Goal: Information Seeking & Learning: Find specific fact

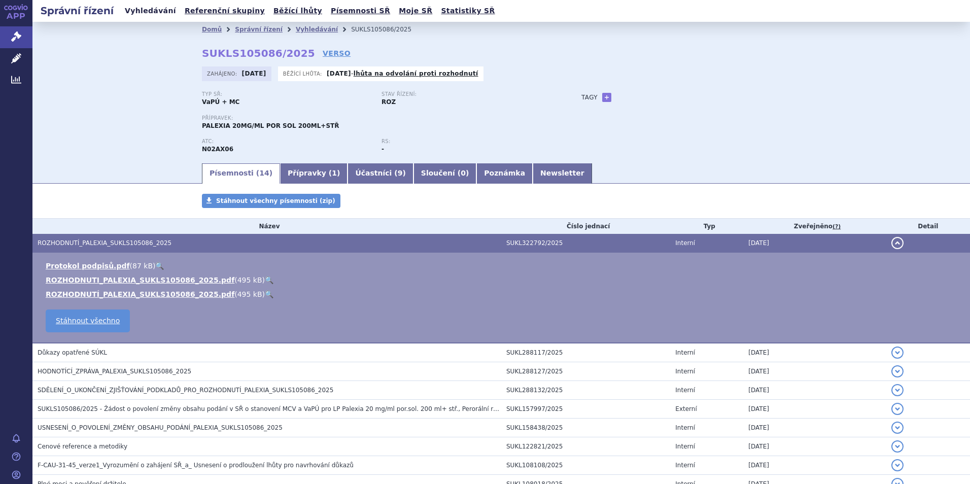
click at [144, 13] on link "Vyhledávání" at bounding box center [150, 11] width 57 height 14
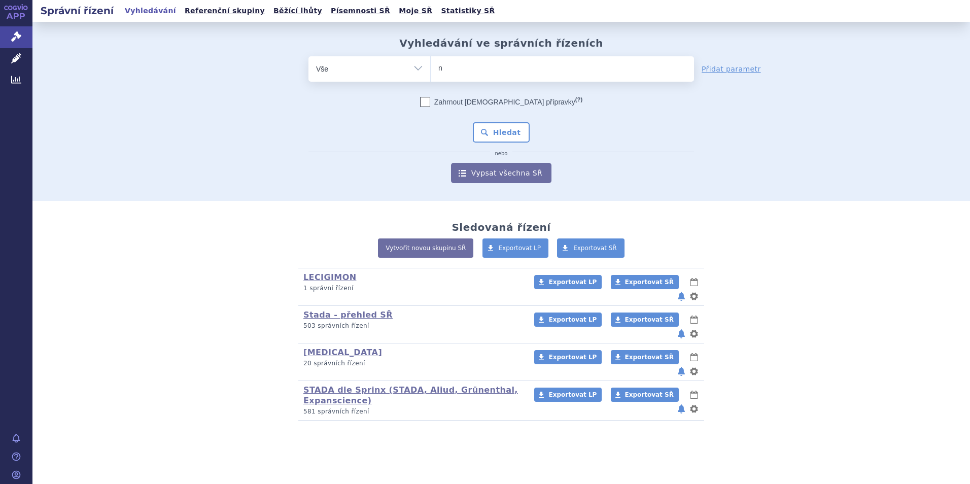
type input "ne"
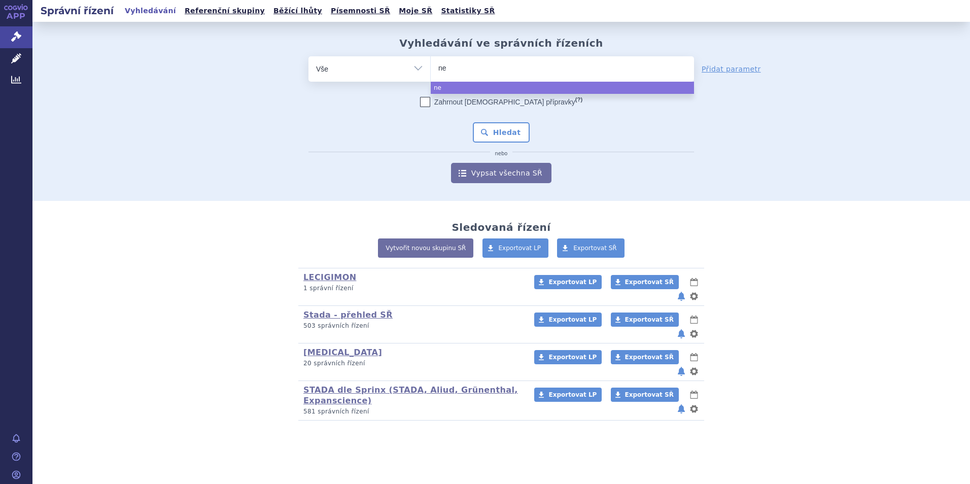
type input "neb"
type input "nebi"
type input "nebid"
type input "nebido"
select select "nebido"
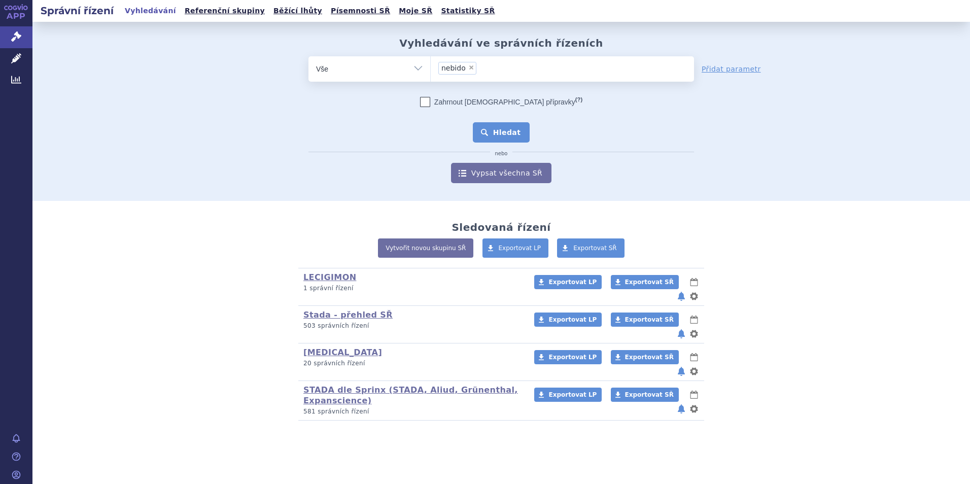
click at [496, 130] on button "Hledat" at bounding box center [501, 132] width 57 height 20
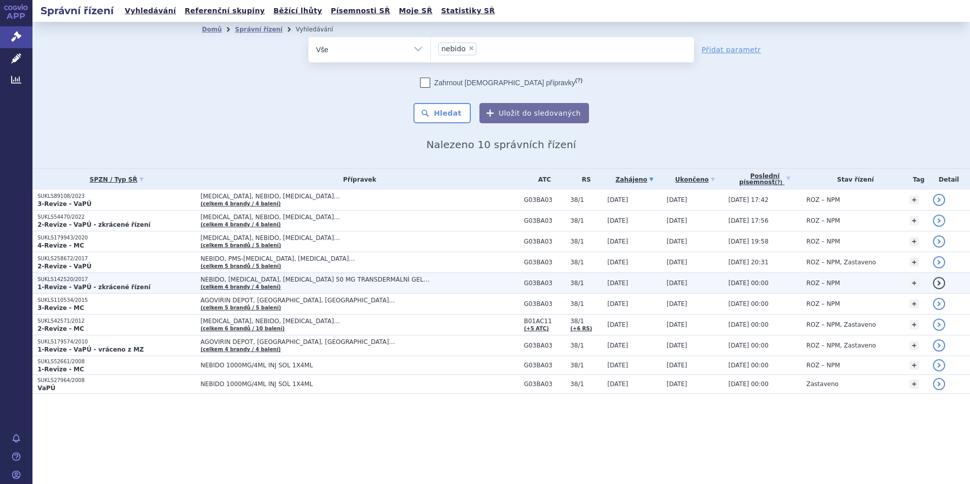
click at [62, 287] on strong "1-Revize - VaPÚ - zkrácené řízení" at bounding box center [94, 287] width 113 height 7
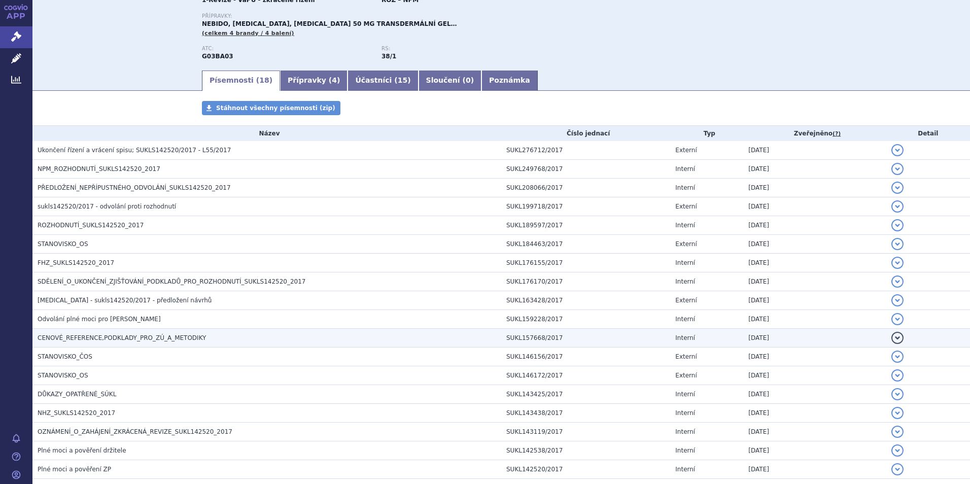
scroll to position [101, 0]
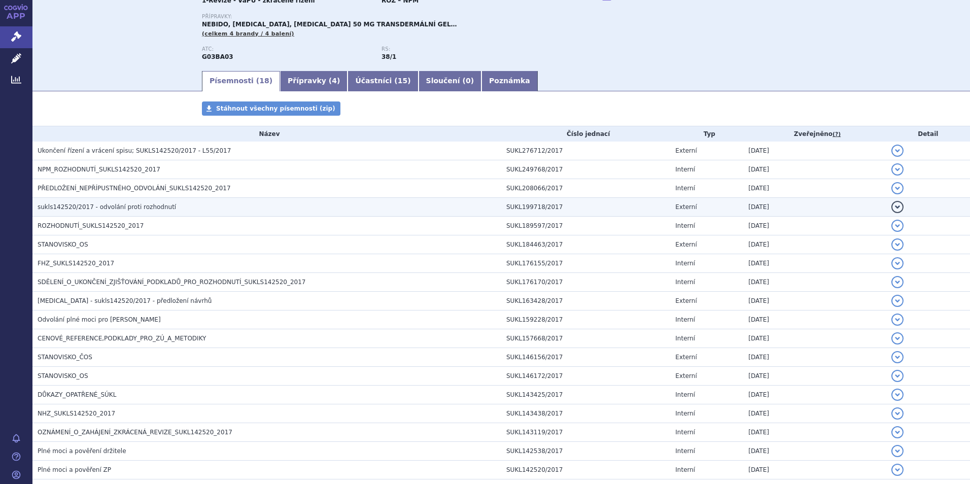
click at [113, 208] on span "sukls142520/2017 - odvolání proti rozhodnutí" at bounding box center [107, 206] width 138 height 7
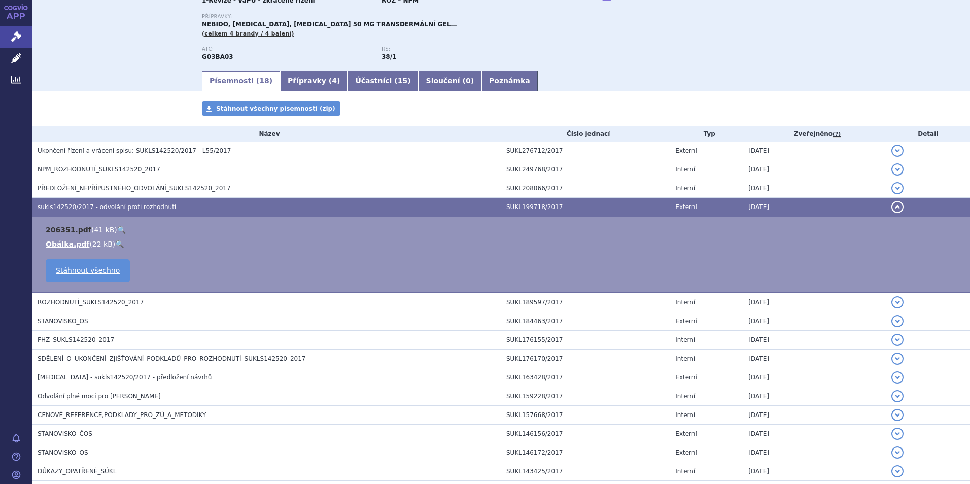
click at [66, 230] on link "206351.pdf" at bounding box center [69, 230] width 46 height 8
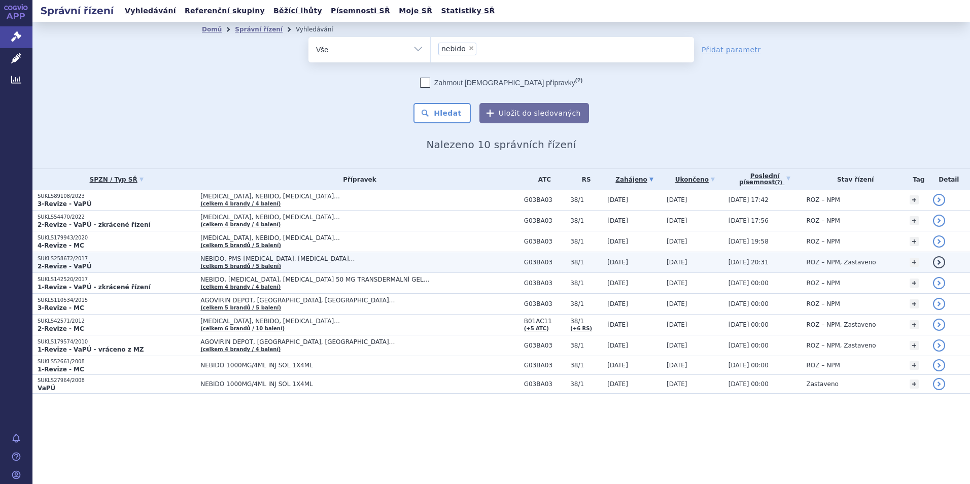
click at [63, 254] on td "SUKLS258672/2017 2-Revize - VaPÚ" at bounding box center [113, 262] width 163 height 21
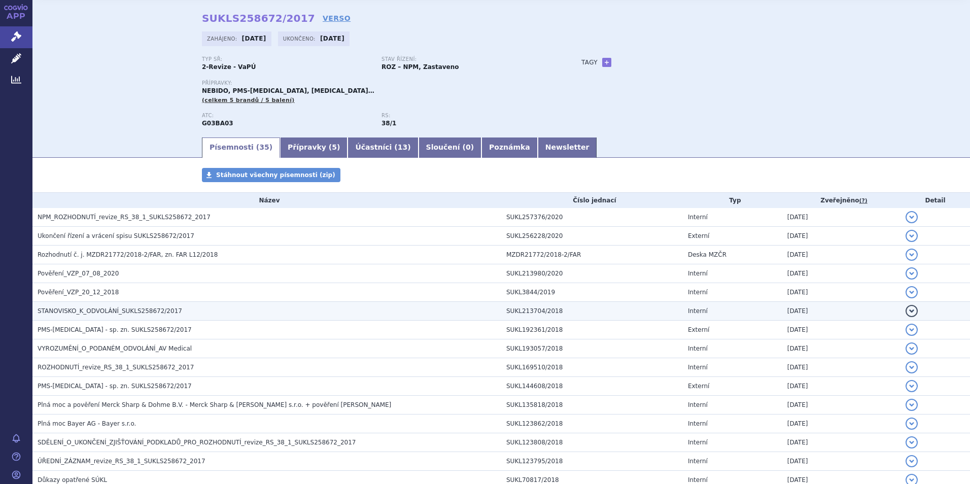
scroll to position [51, 0]
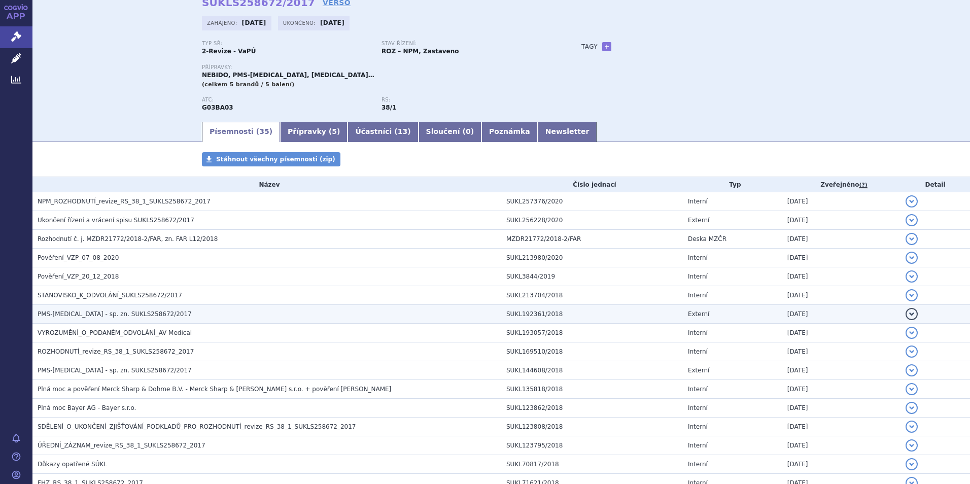
click at [94, 313] on span "PMS-[MEDICAL_DATA] - sp. zn. SUKLS258672/2017" at bounding box center [115, 313] width 154 height 7
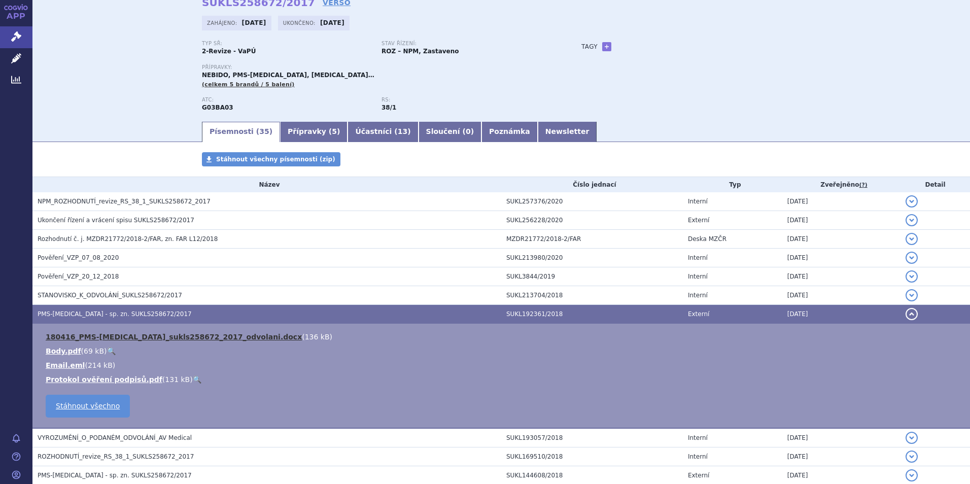
click at [137, 336] on link "180416_PMS-testosteron_sukls258672_2017_odvolani.docx" at bounding box center [174, 337] width 256 height 8
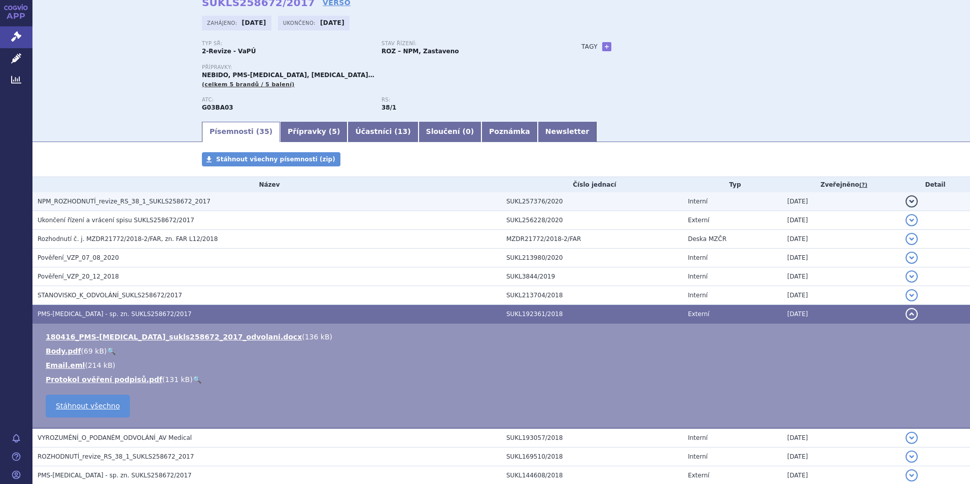
click at [84, 199] on span "NPM_ROZHODNUTÍ_revize_RS_38_1_SUKLS258672_2017" at bounding box center [124, 201] width 173 height 7
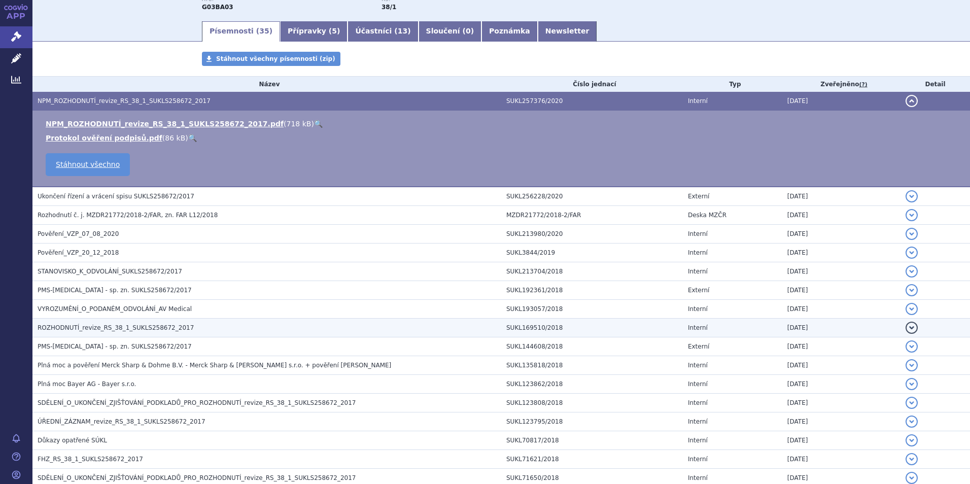
scroll to position [254, 0]
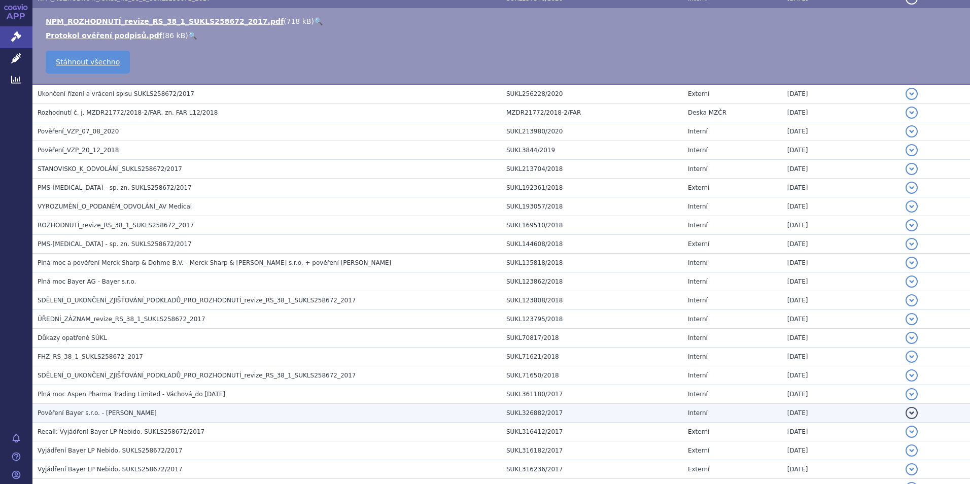
click at [81, 410] on span "Pověření Bayer s.r.o. - Jakub Zadák" at bounding box center [97, 412] width 119 height 7
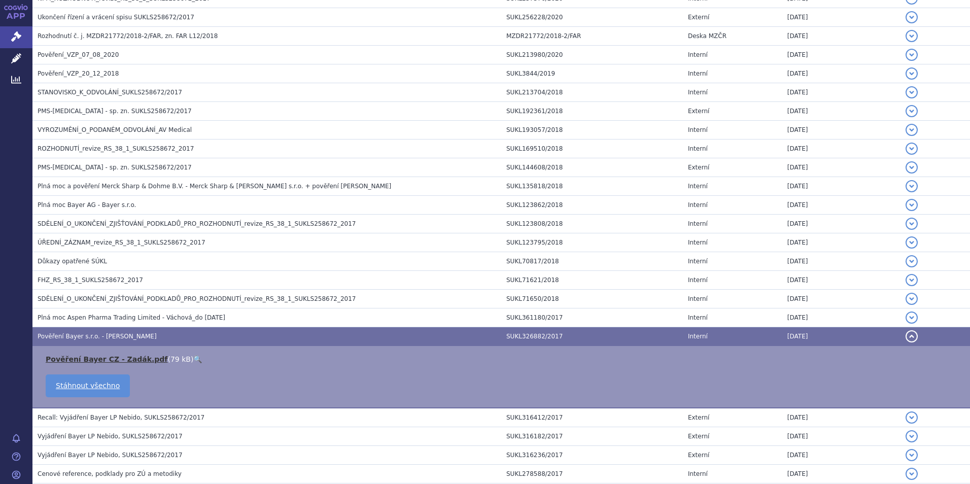
click at [96, 358] on link "Pověření Bayer CZ - Zadák.pdf" at bounding box center [107, 359] width 122 height 8
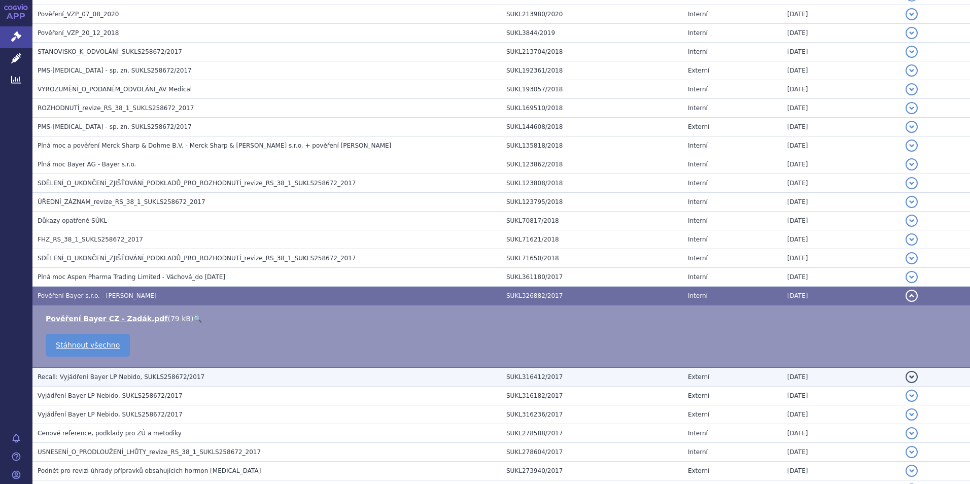
scroll to position [355, 0]
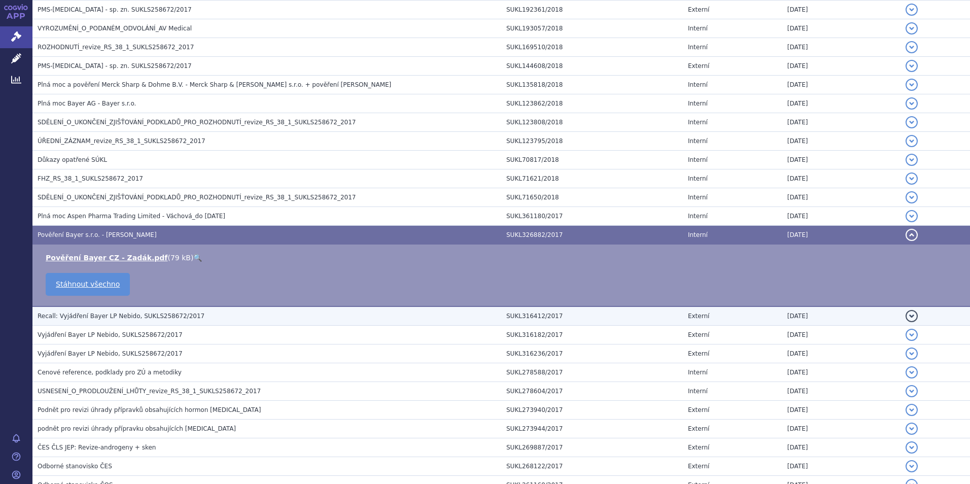
click at [97, 318] on span "Recall: Vyjádření Bayer LP Nebido, SUKLS258672/2017" at bounding box center [121, 315] width 167 height 7
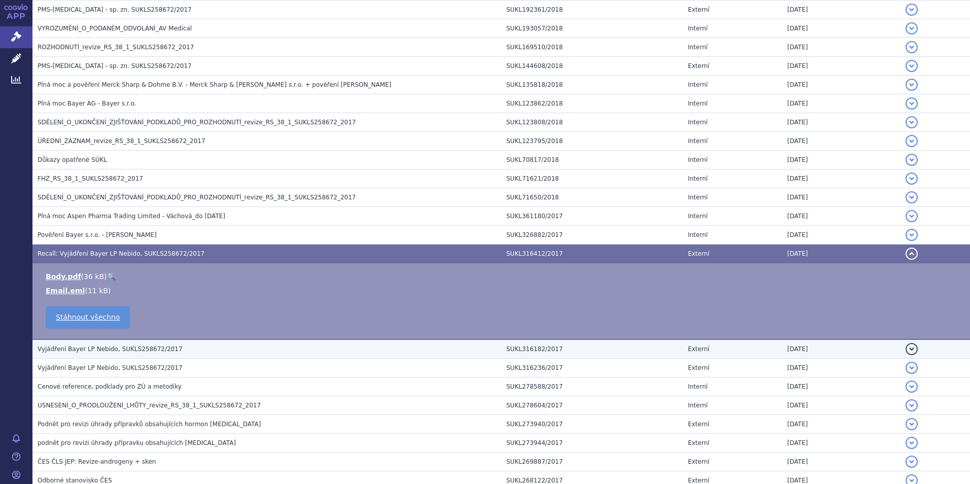
click at [89, 345] on span "Vyjádření Bayer LP Nebido, SUKLS258672/2017" at bounding box center [110, 348] width 145 height 7
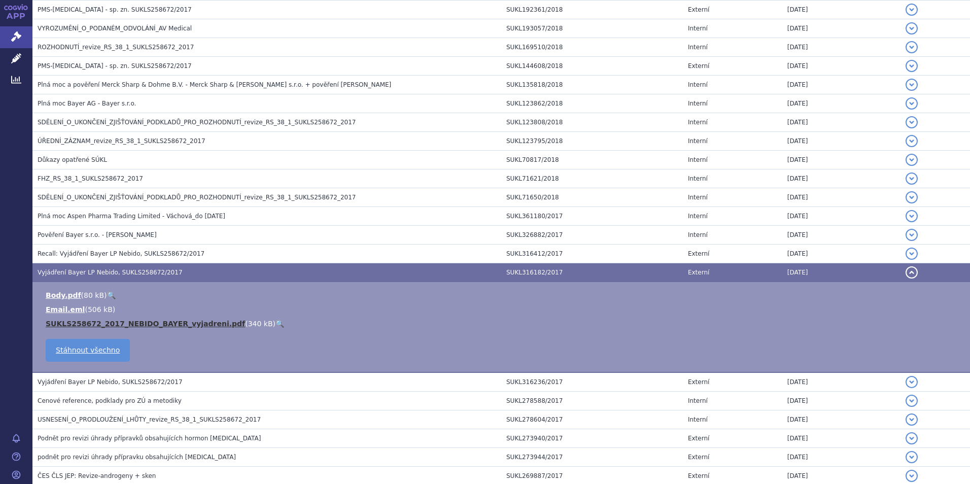
click at [163, 323] on link "SUKLS258672_2017_NEBIDO_BAYER_vyjadreni.pdf" at bounding box center [145, 324] width 199 height 8
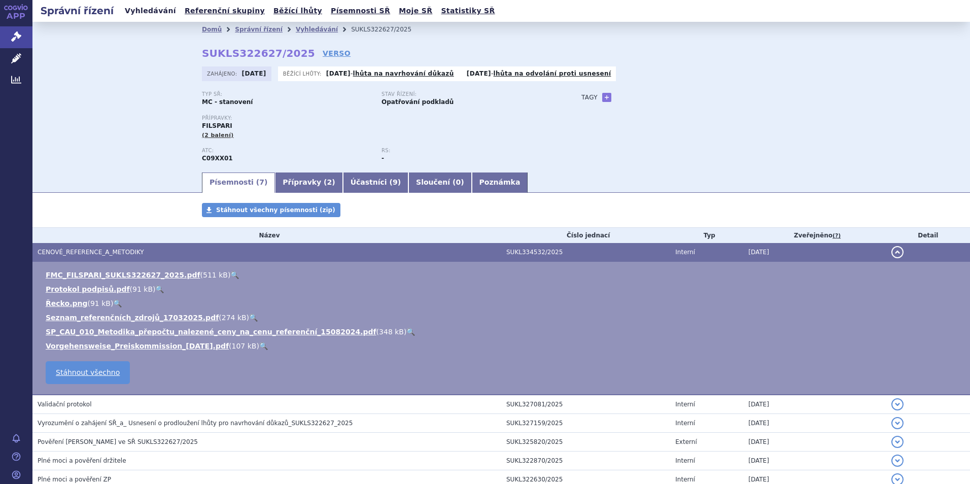
click at [138, 12] on link "Vyhledávání" at bounding box center [150, 11] width 57 height 14
